Goal: Task Accomplishment & Management: Manage account settings

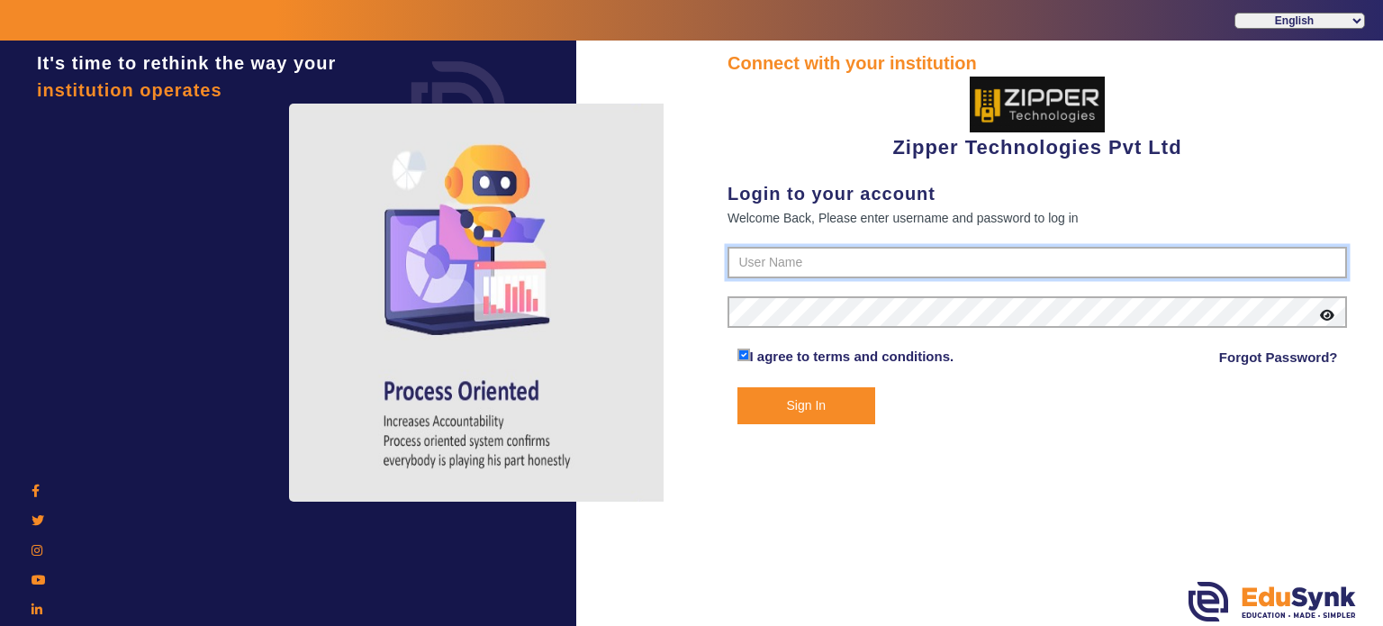
click at [817, 265] on input "text" at bounding box center [1036, 263] width 619 height 32
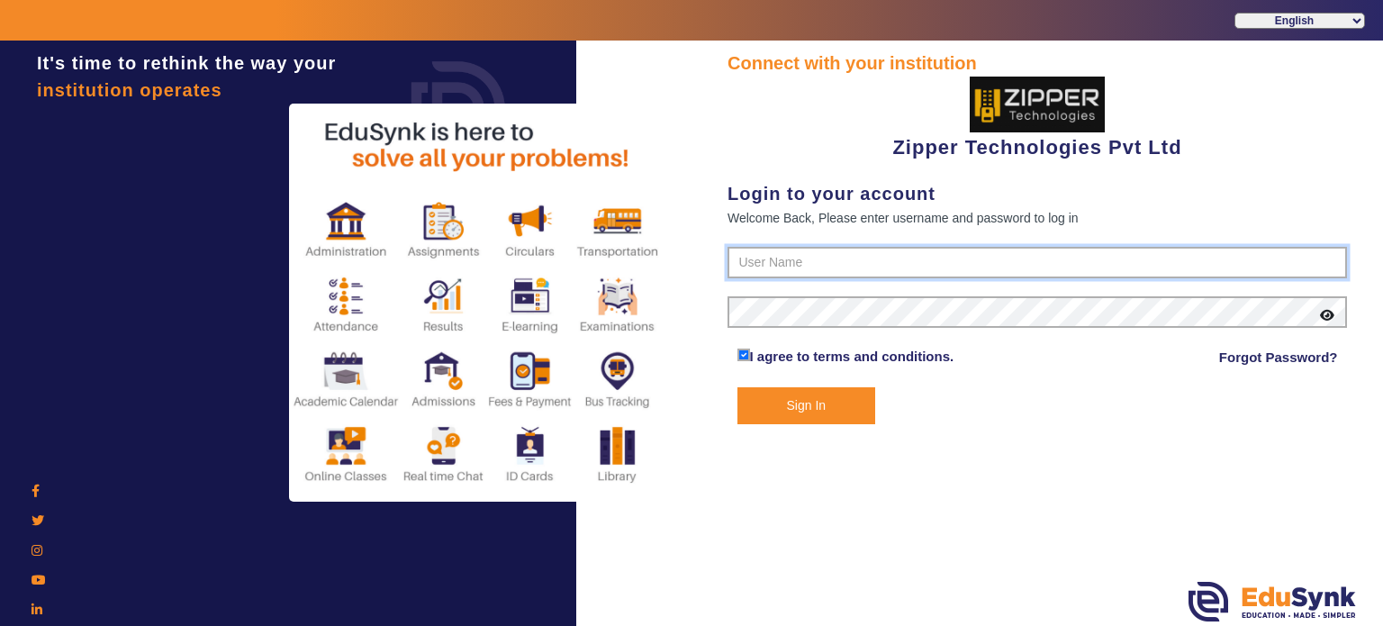
type input "1008790000"
click at [737, 387] on button "Sign In" at bounding box center [806, 405] width 139 height 37
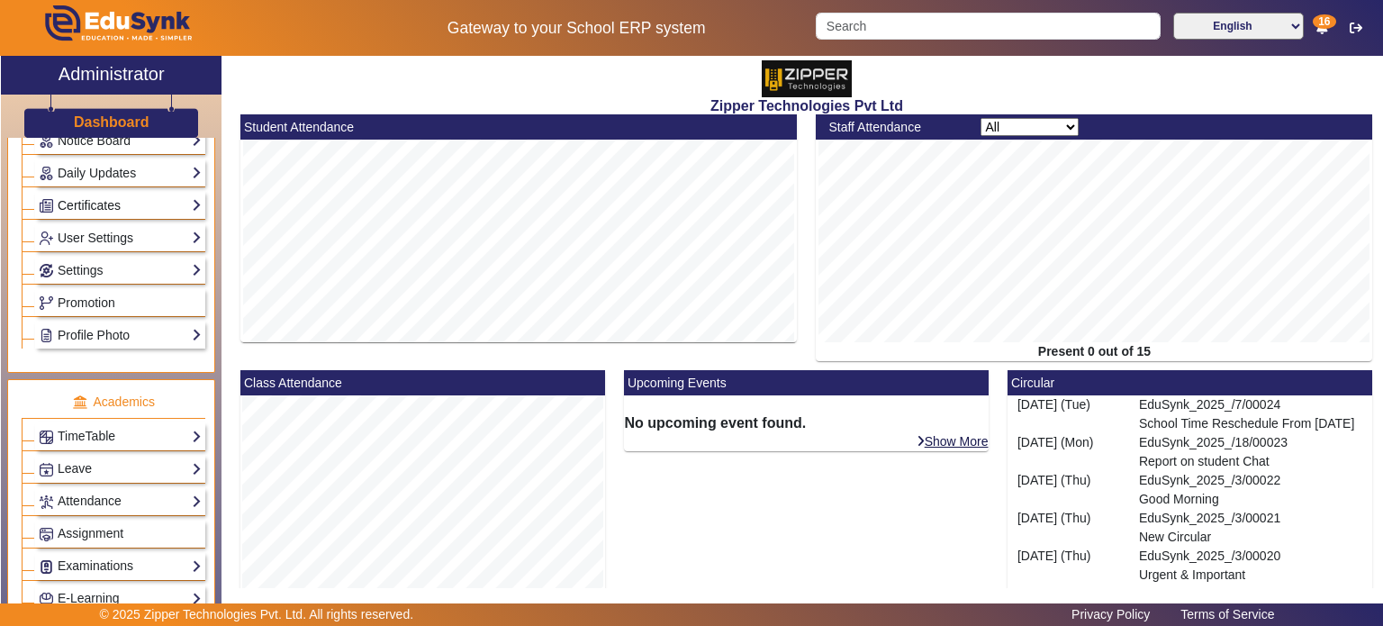
scroll to position [489, 0]
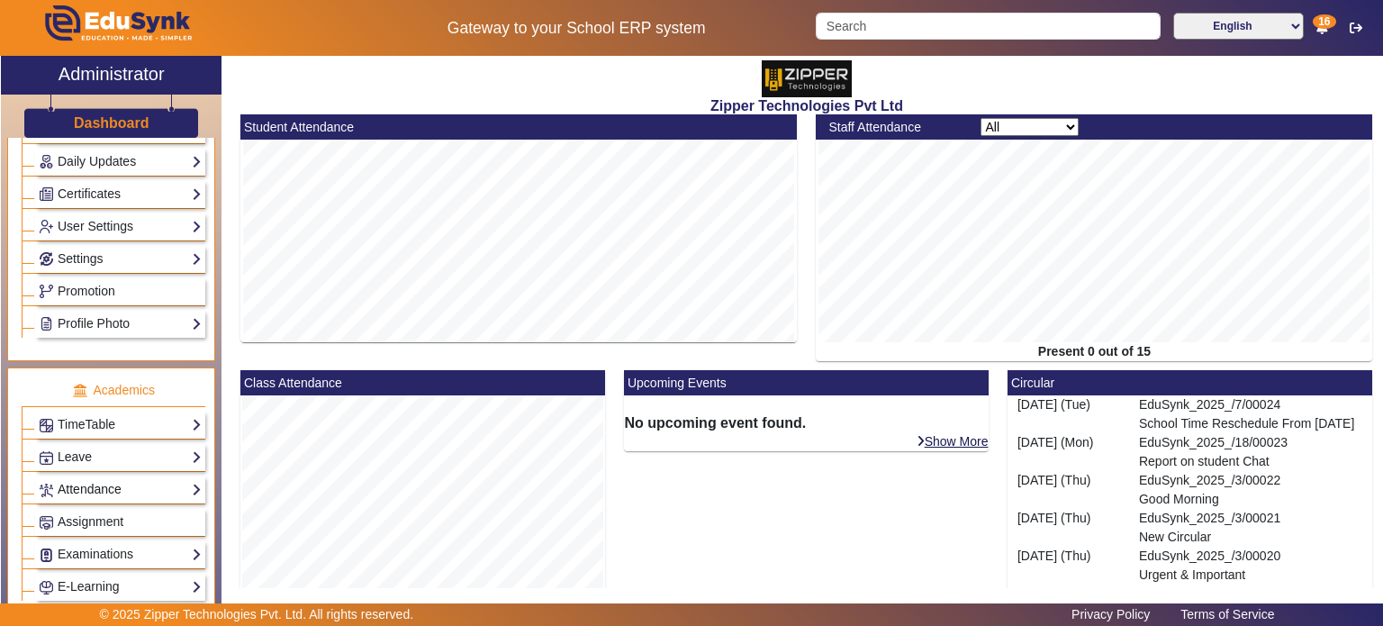
click at [148, 484] on link "Attendance" at bounding box center [120, 489] width 163 height 21
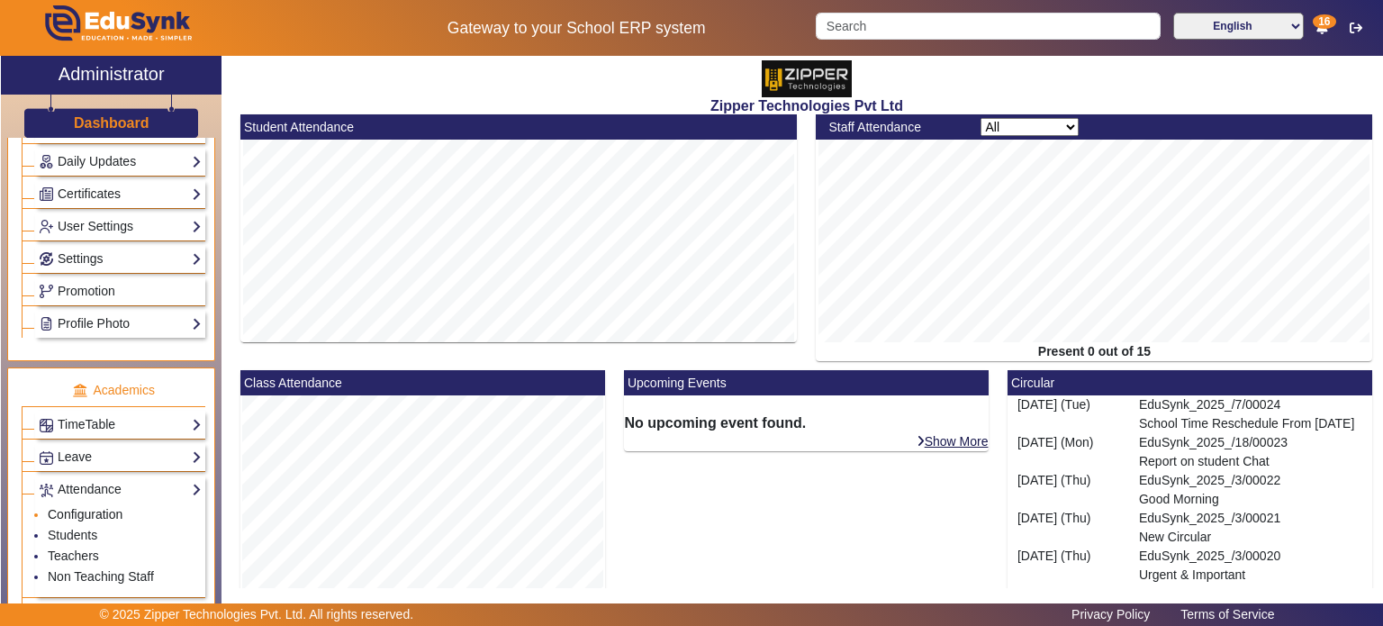
click at [112, 507] on link "Configuration" at bounding box center [85, 514] width 75 height 14
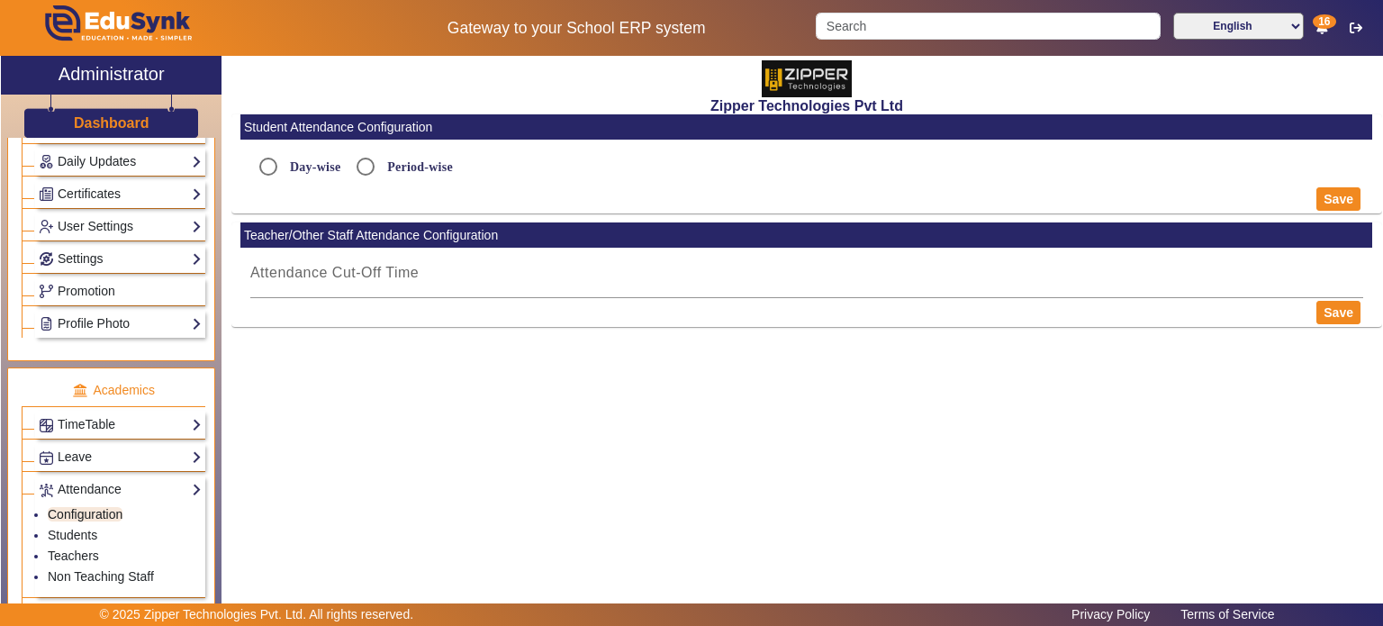
radio input "true"
